Goal: Check status: Check status

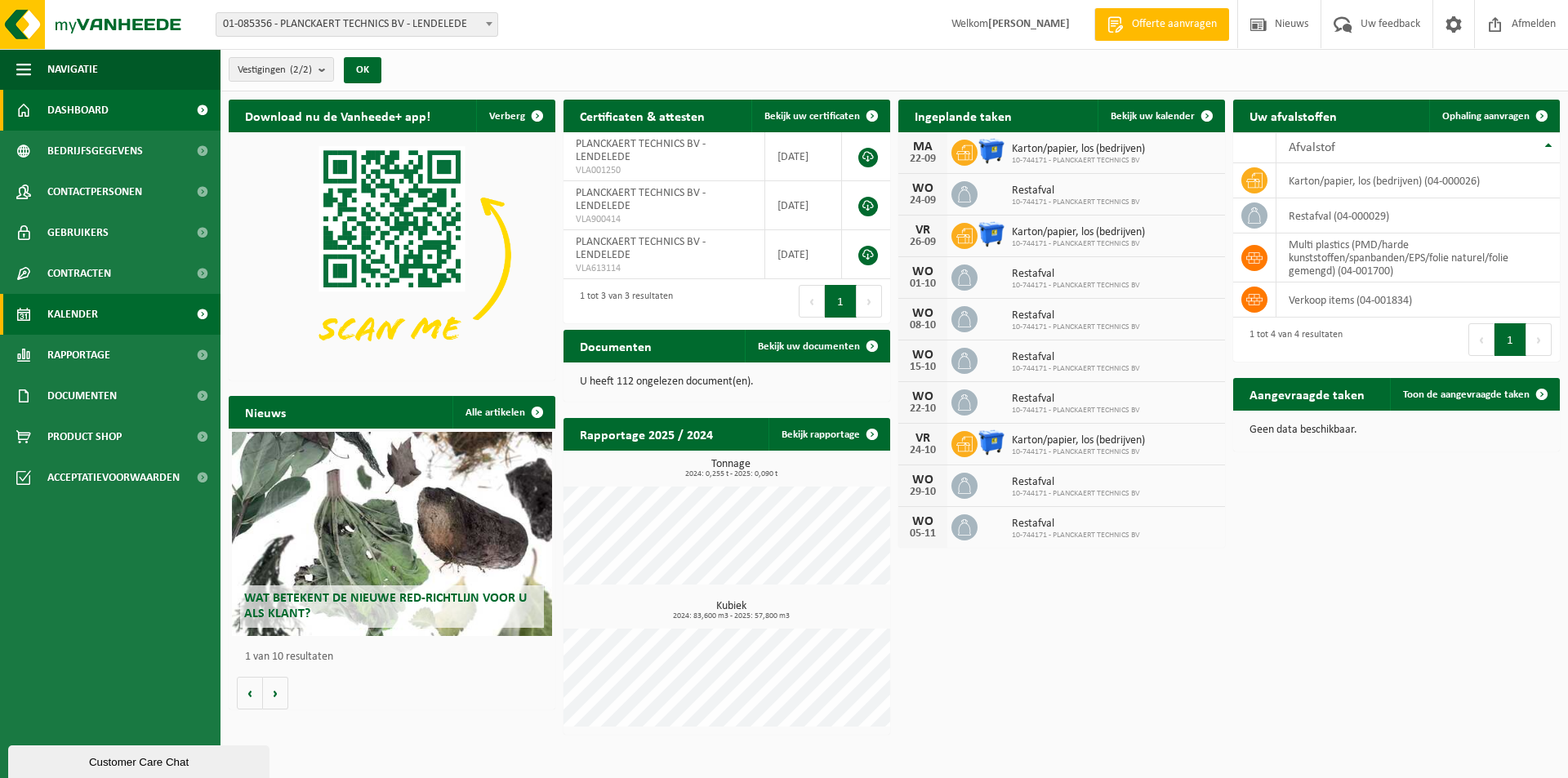
click at [87, 316] on span "Kalender" at bounding box center [72, 314] width 51 height 41
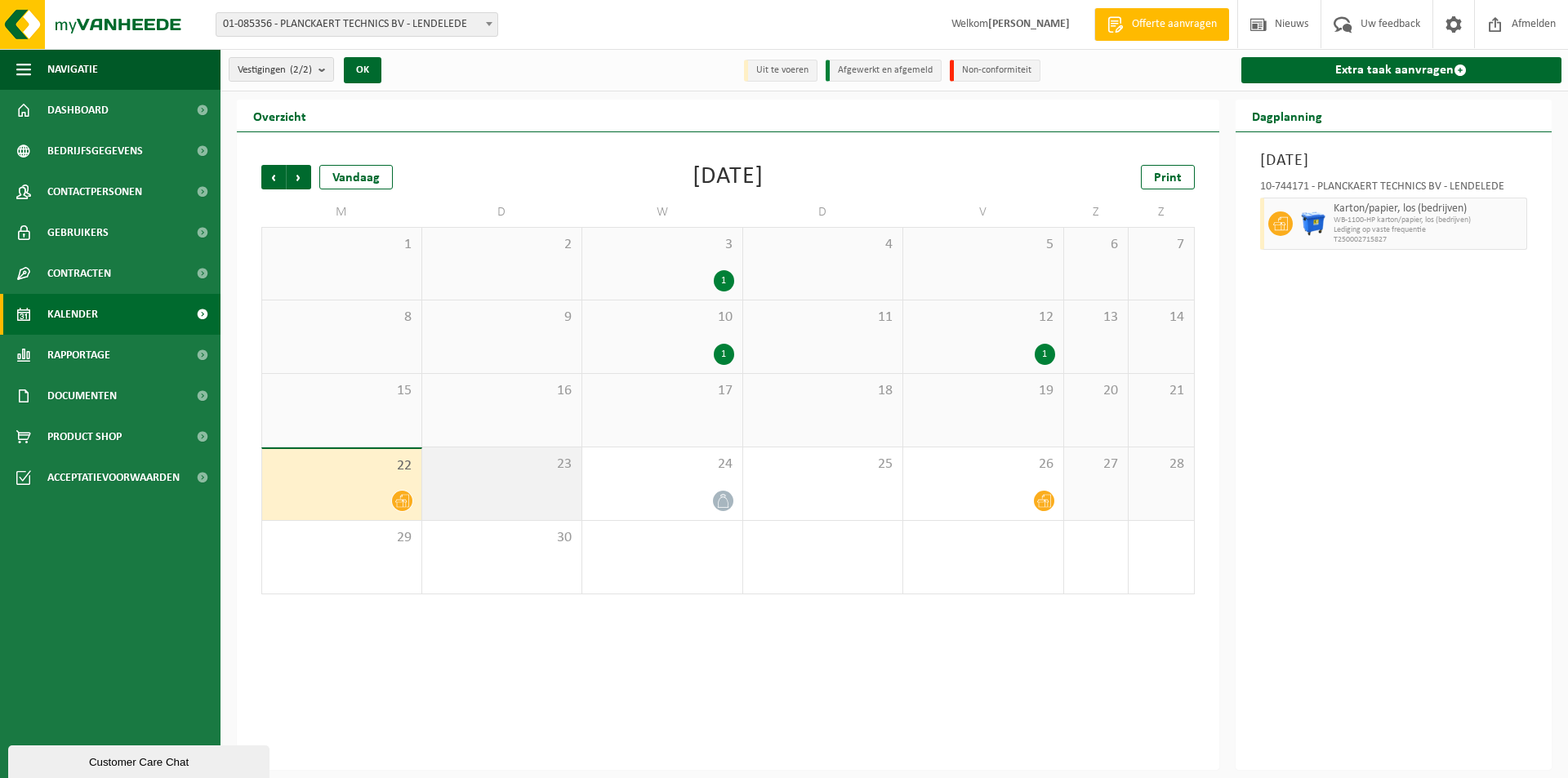
click at [488, 470] on span "23" at bounding box center [502, 464] width 144 height 18
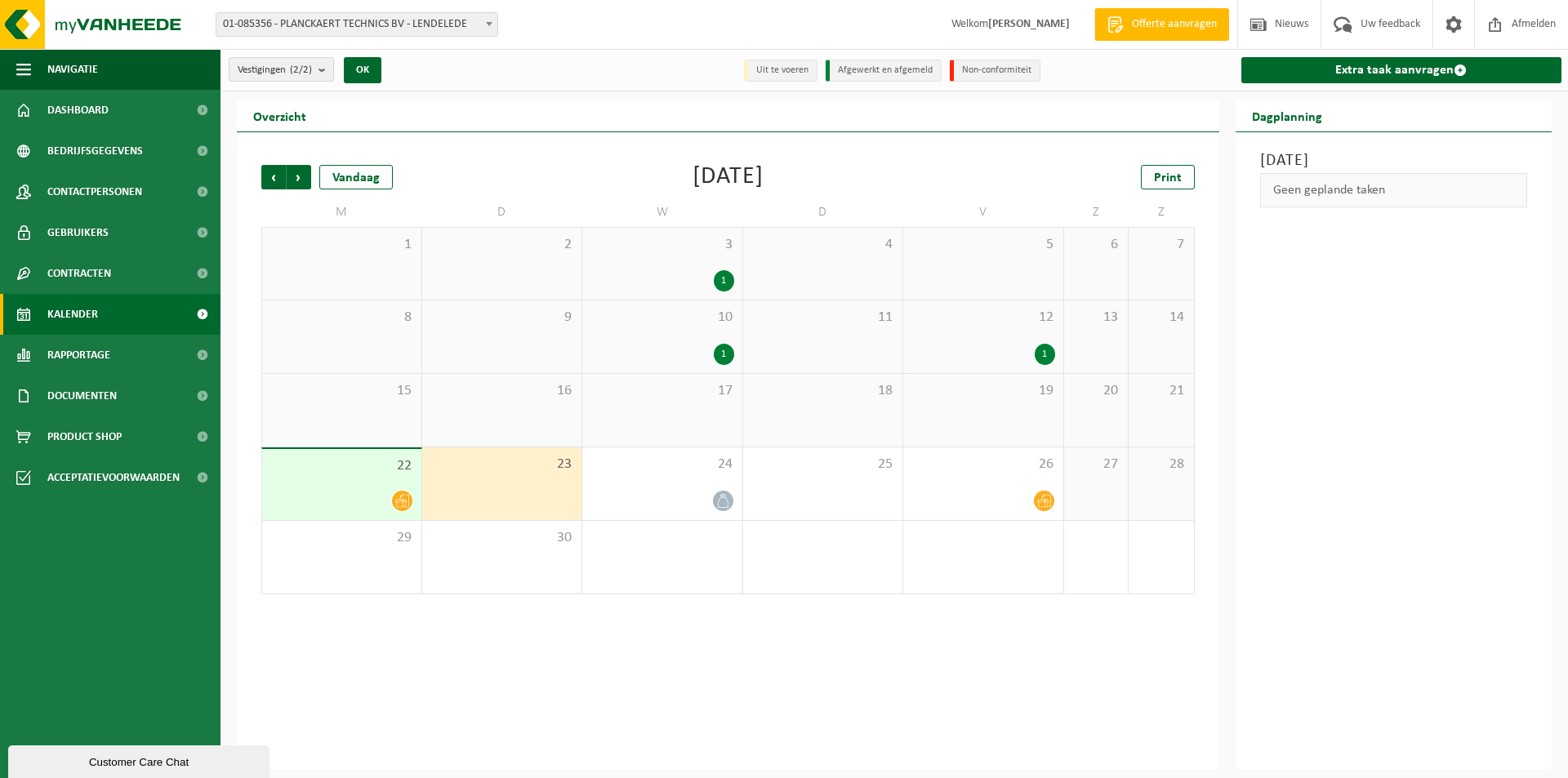
click at [318, 462] on span "22" at bounding box center [341, 465] width 143 height 18
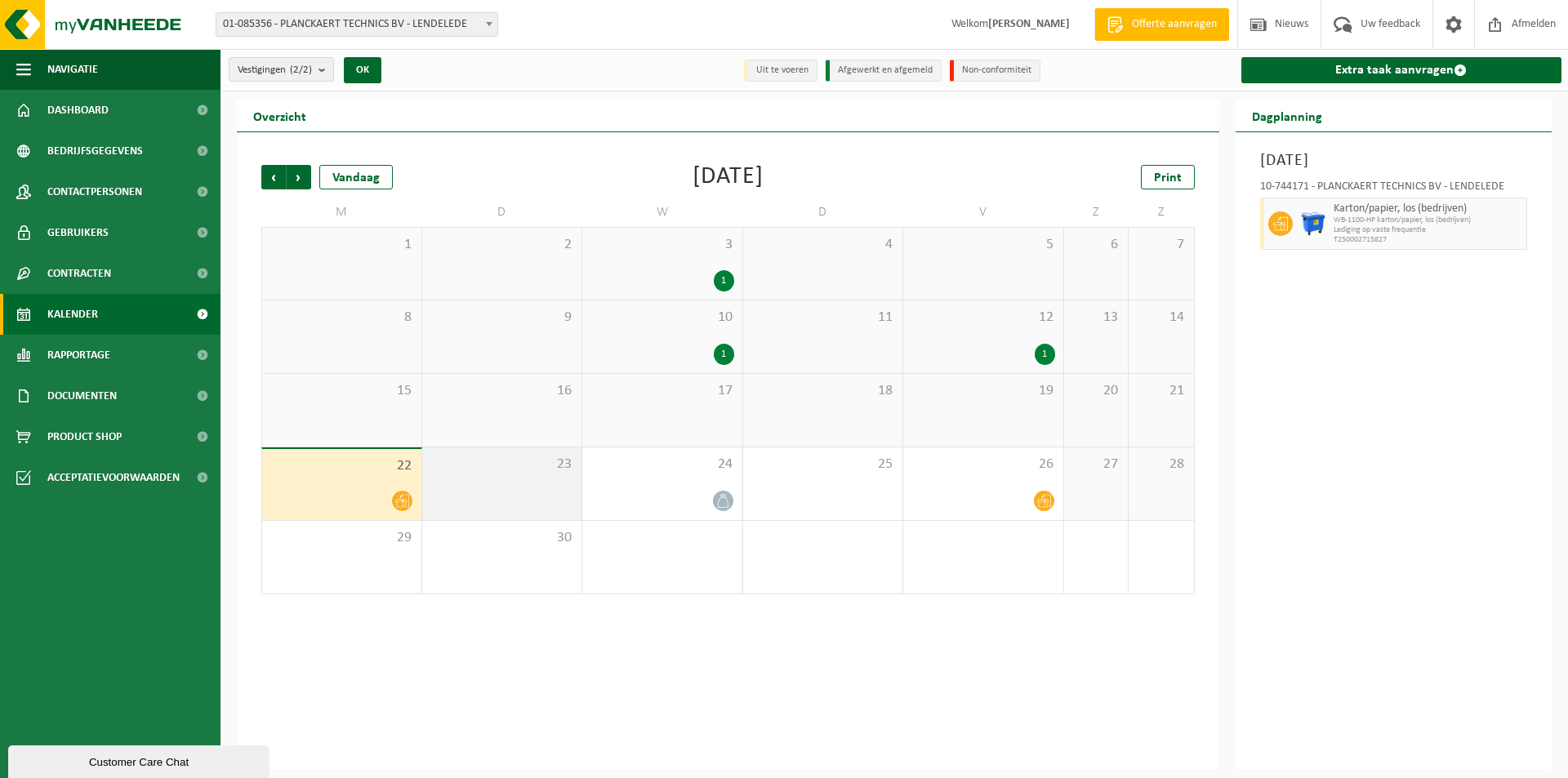
click at [490, 473] on div "23" at bounding box center [502, 483] width 160 height 73
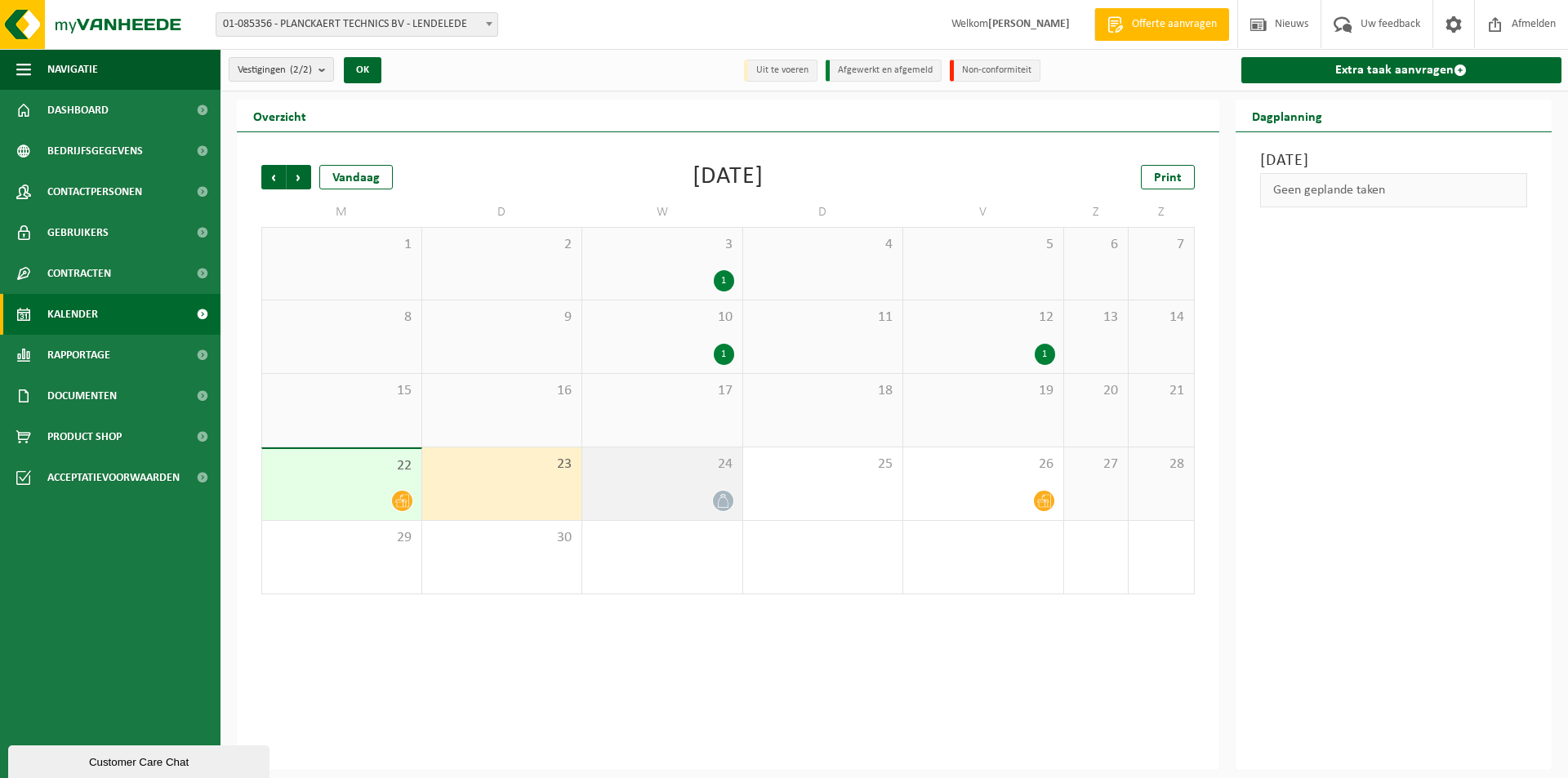
click at [667, 483] on div "24" at bounding box center [662, 483] width 160 height 73
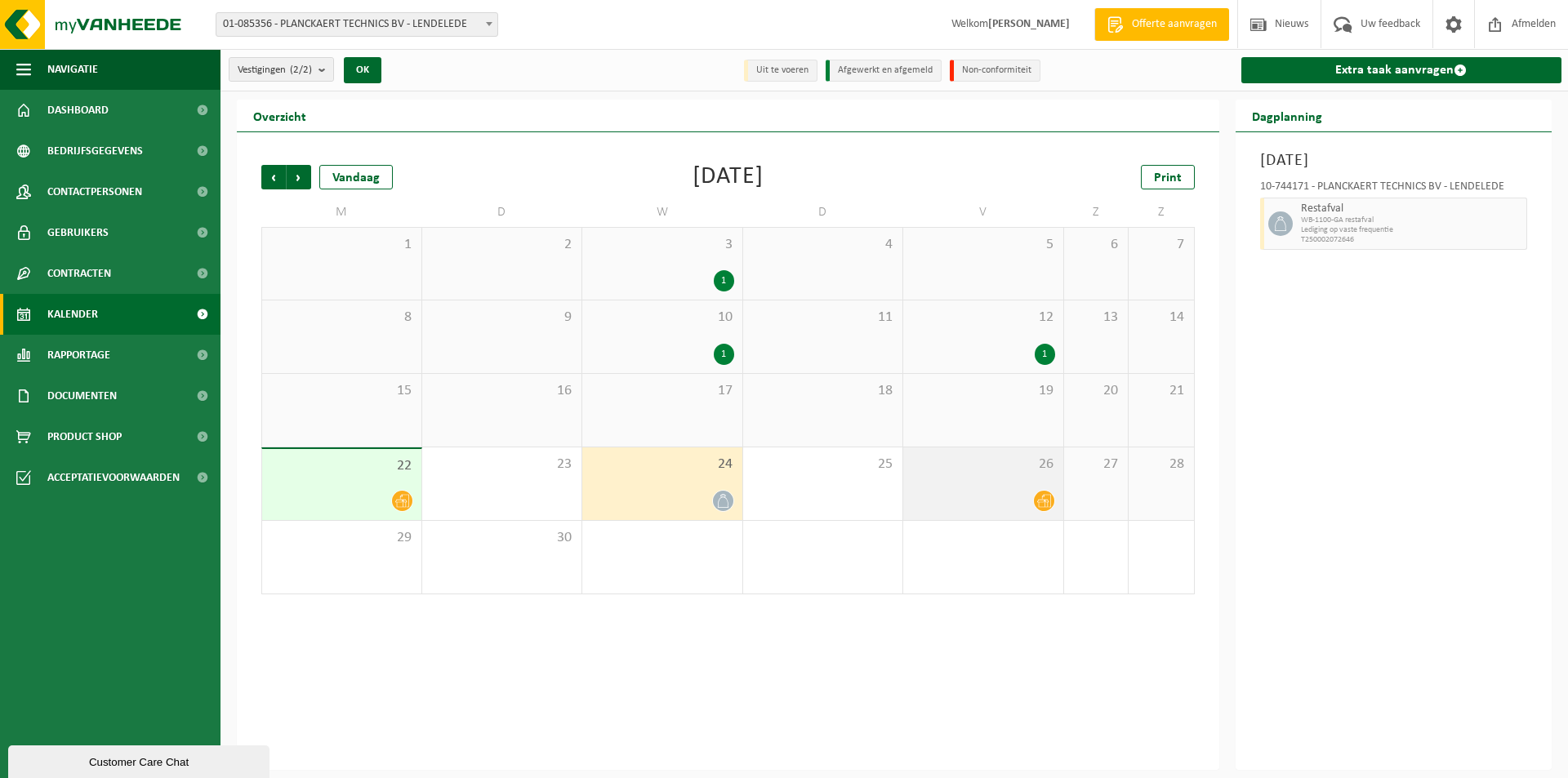
click at [976, 482] on div "26" at bounding box center [983, 483] width 160 height 73
